Goal: Information Seeking & Learning: Find specific fact

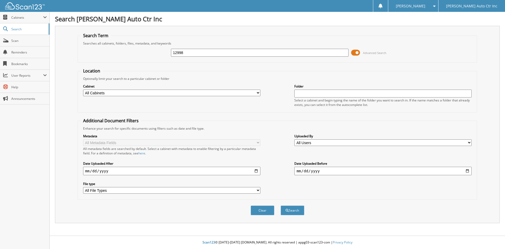
type input "12998"
click at [281, 205] on button "Search" at bounding box center [293, 210] width 24 height 10
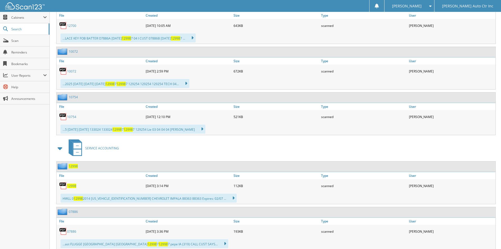
scroll to position [316, 0]
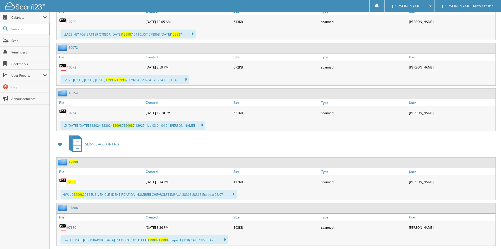
click at [72, 183] on span "12998" at bounding box center [71, 181] width 9 height 4
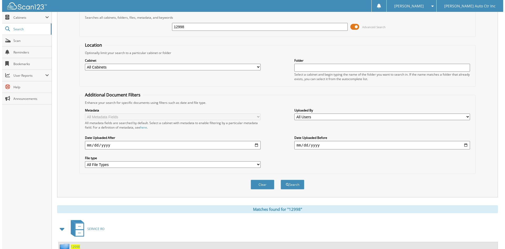
scroll to position [0, 0]
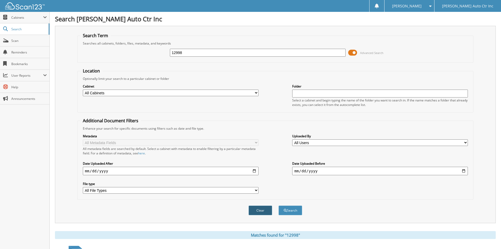
click at [264, 210] on button "Clear" at bounding box center [261, 210] width 24 height 10
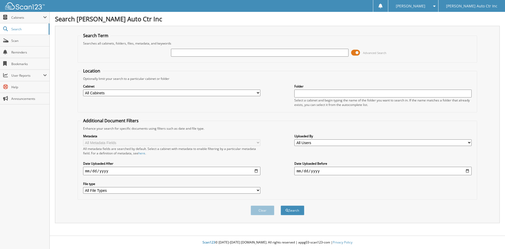
click at [150, 218] on div "Clear Search" at bounding box center [278, 209] width 400 height 21
